Goal: Information Seeking & Learning: Check status

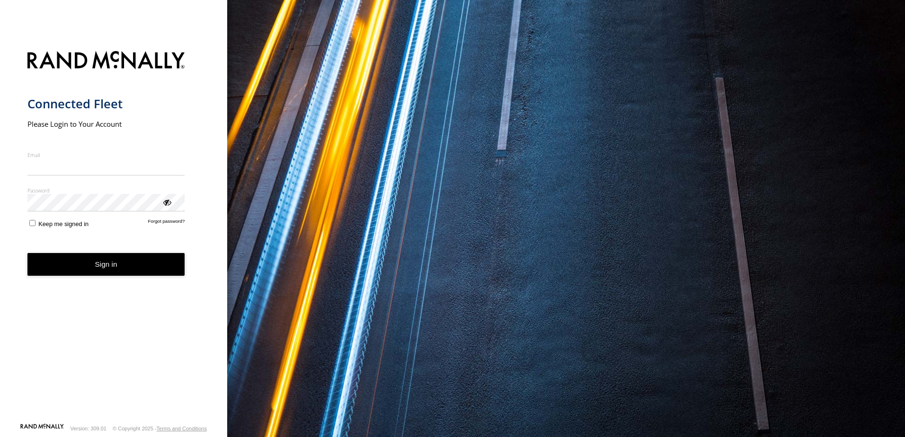
type input "**********"
click at [115, 276] on button "Sign in" at bounding box center [106, 264] width 158 height 23
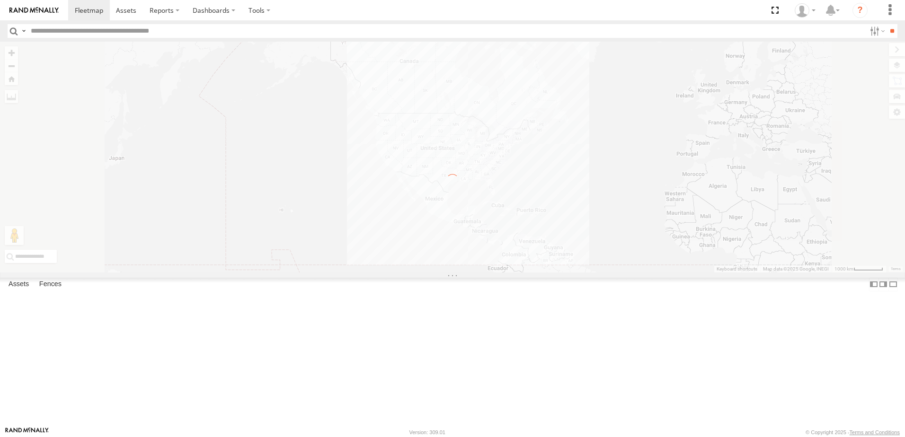
click at [62, 30] on input "text" at bounding box center [446, 31] width 839 height 14
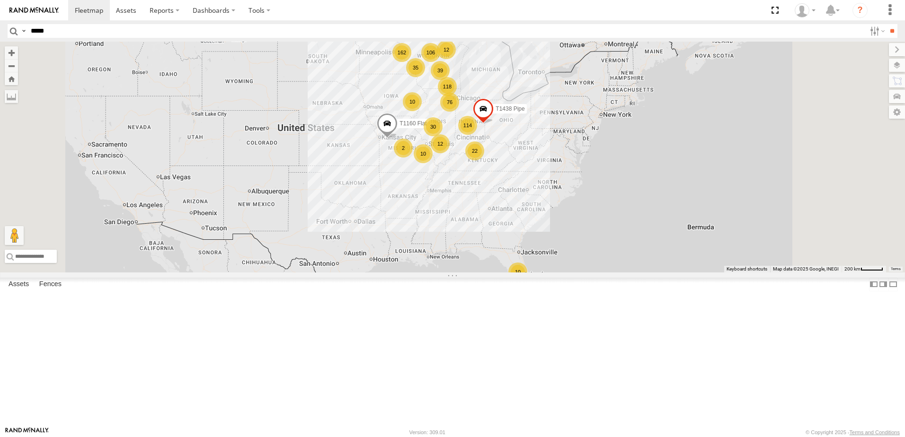
click at [886, 24] on input "**" at bounding box center [891, 31] width 11 height 14
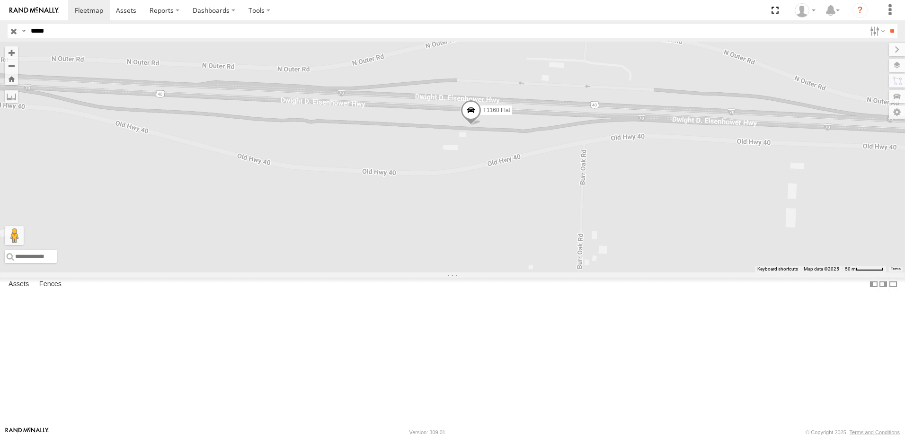
drag, startPoint x: 485, startPoint y: 180, endPoint x: 510, endPoint y: 267, distance: 90.7
click at [519, 269] on div "T1160 Flat" at bounding box center [452, 157] width 905 height 231
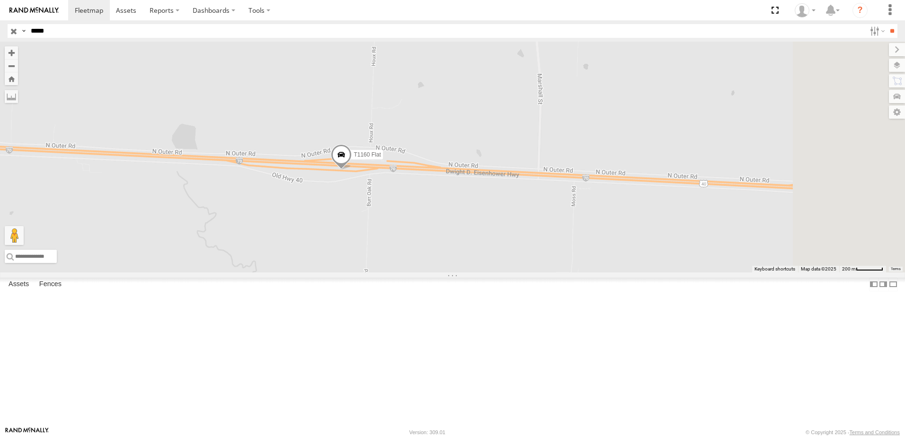
drag, startPoint x: 801, startPoint y: 335, endPoint x: 584, endPoint y: 276, distance: 225.1
click at [616, 273] on div "T1160 Flat" at bounding box center [452, 157] width 905 height 231
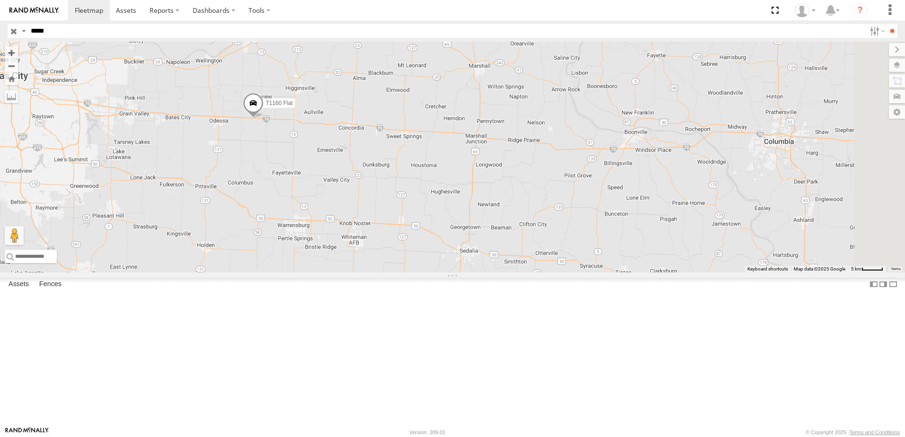
drag, startPoint x: 811, startPoint y: 389, endPoint x: 501, endPoint y: 244, distance: 341.5
click at [501, 244] on div "T1160 Flat" at bounding box center [452, 157] width 905 height 231
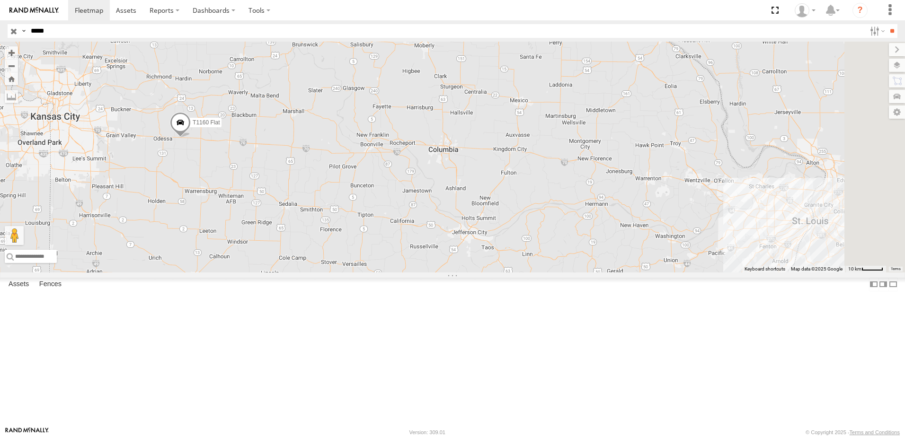
drag, startPoint x: 825, startPoint y: 324, endPoint x: 607, endPoint y: 301, distance: 218.9
click at [607, 273] on div "T1160 Flat" at bounding box center [452, 157] width 905 height 231
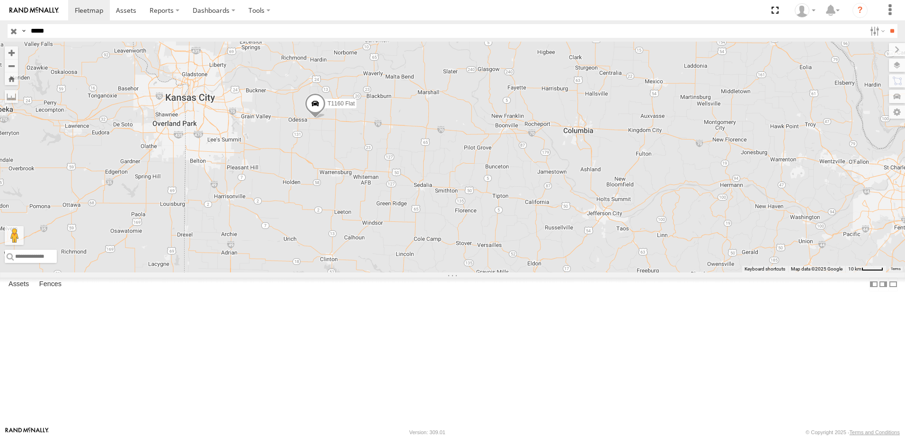
drag, startPoint x: 292, startPoint y: 272, endPoint x: 434, endPoint y: 255, distance: 142.9
click at [434, 255] on div "T1160 Flat" at bounding box center [452, 157] width 905 height 231
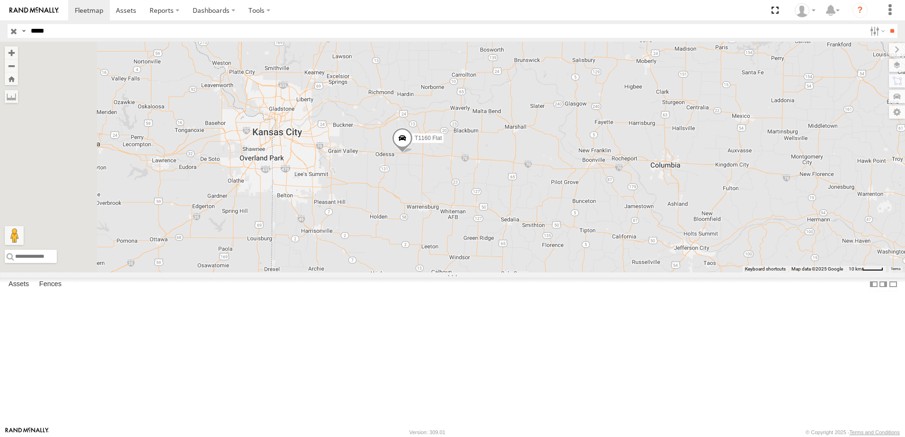
drag, startPoint x: 623, startPoint y: 261, endPoint x: 691, endPoint y: 297, distance: 76.8
click at [691, 273] on div "T1160 Flat" at bounding box center [452, 157] width 905 height 231
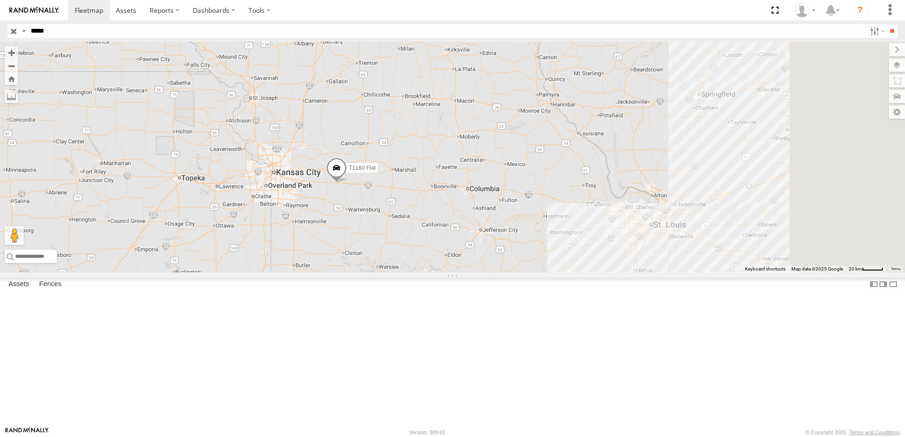
drag, startPoint x: 639, startPoint y: 318, endPoint x: 535, endPoint y: 306, distance: 105.2
click at [535, 273] on div "T1160 Flat" at bounding box center [452, 157] width 905 height 231
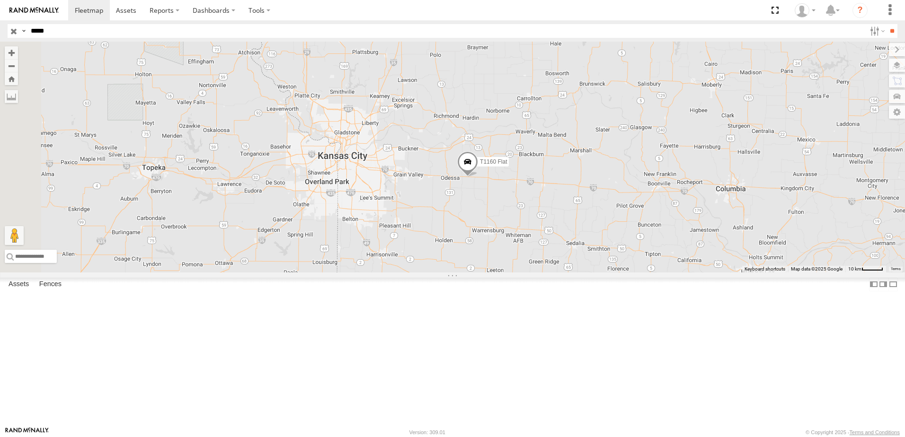
drag, startPoint x: 528, startPoint y: 274, endPoint x: 592, endPoint y: 281, distance: 63.8
click at [592, 273] on div "T1160 Flat" at bounding box center [452, 157] width 905 height 231
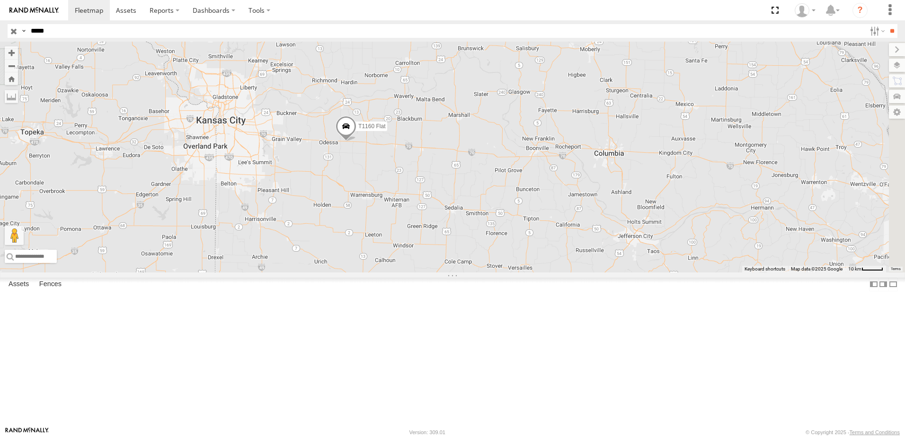
drag, startPoint x: 807, startPoint y: 301, endPoint x: 723, endPoint y: 284, distance: 85.9
click at [723, 273] on div "T1160 Flat" at bounding box center [452, 157] width 905 height 231
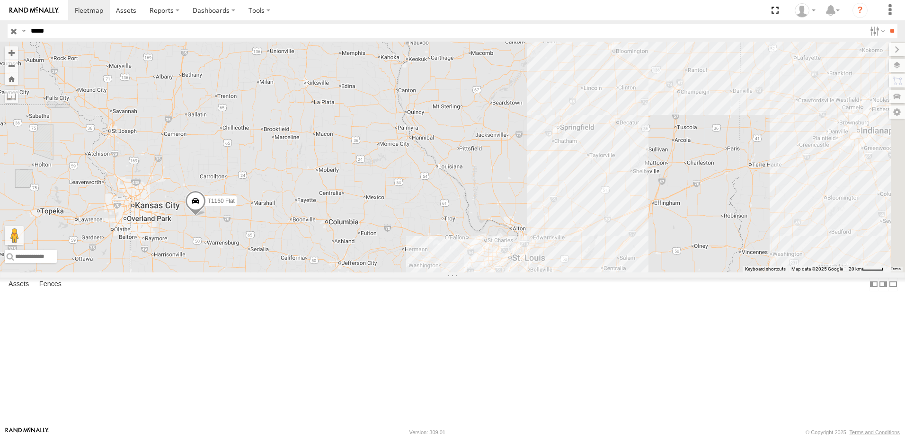
drag, startPoint x: 625, startPoint y: 221, endPoint x: 362, endPoint y: 247, distance: 263.9
click at [362, 247] on div "T1160 Flat" at bounding box center [452, 157] width 905 height 231
click at [205, 216] on span at bounding box center [195, 204] width 21 height 26
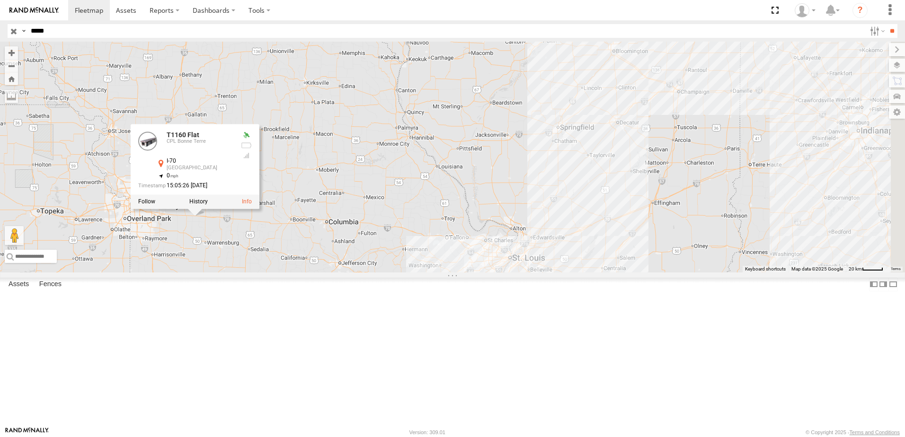
click at [62, 33] on input "*****" at bounding box center [446, 31] width 839 height 14
drag, startPoint x: 62, startPoint y: 33, endPoint x: 0, endPoint y: 39, distance: 61.8
click at [0, 35] on html at bounding box center [452, 218] width 905 height 437
click at [886, 24] on input "**" at bounding box center [891, 31] width 11 height 14
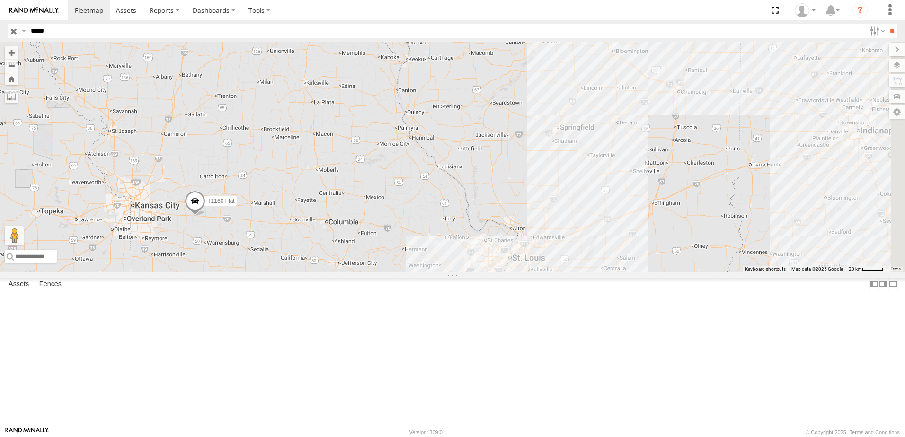
click at [205, 216] on span at bounding box center [195, 204] width 21 height 26
click at [52, 32] on input "*****" at bounding box center [446, 31] width 839 height 14
drag, startPoint x: 52, startPoint y: 32, endPoint x: 0, endPoint y: 28, distance: 52.2
click at [0, 28] on html at bounding box center [452, 218] width 905 height 437
type input "*****"
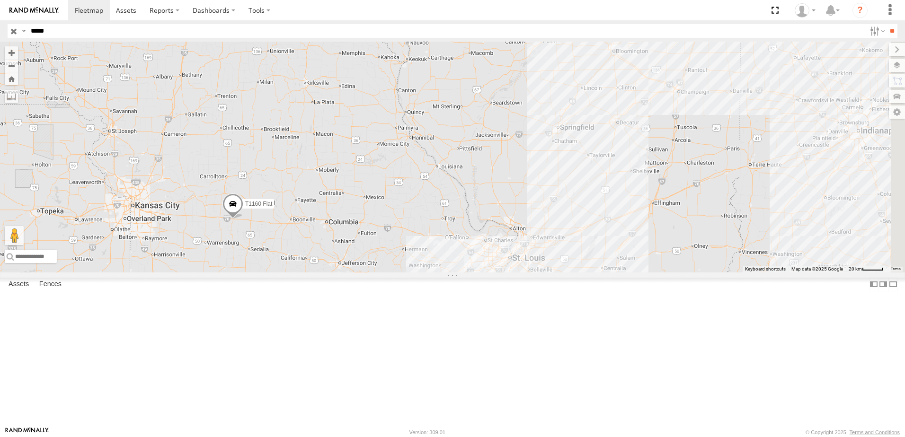
click at [886, 24] on input "**" at bounding box center [891, 31] width 11 height 14
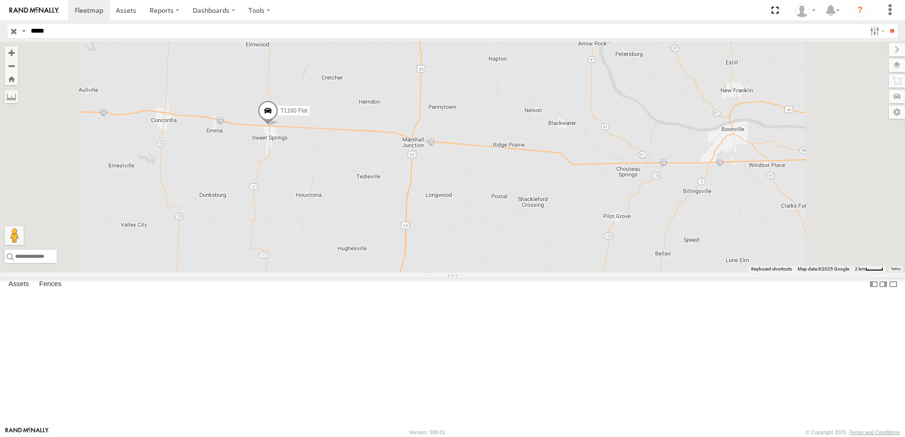
click at [278, 126] on span at bounding box center [267, 114] width 21 height 26
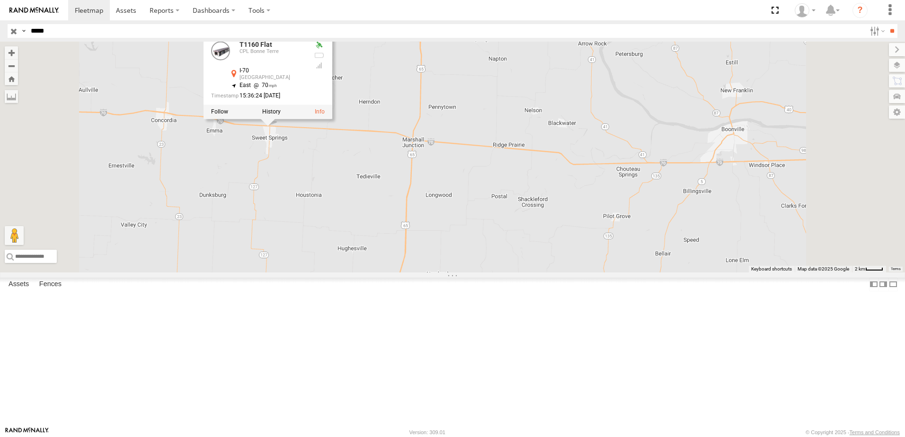
click at [535, 168] on div "T1160 Flat T1160 Flat CPL Bonne Terre I-70 Sweet Springs 38.97692 , -93.41713 E…" at bounding box center [452, 157] width 905 height 231
